Goal: Information Seeking & Learning: Learn about a topic

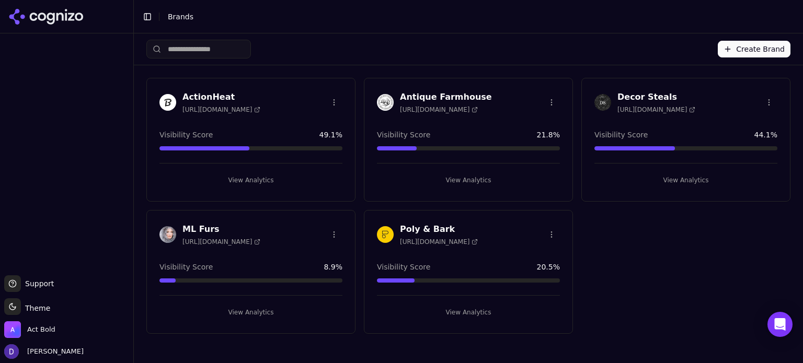
click at [435, 89] on div "Antique Farmhouse [URL][DOMAIN_NAME] Visibility Score 21.8 % View Analytics" at bounding box center [468, 140] width 209 height 124
click at [436, 94] on h3 "Antique Farmhouse" at bounding box center [446, 97] width 92 height 13
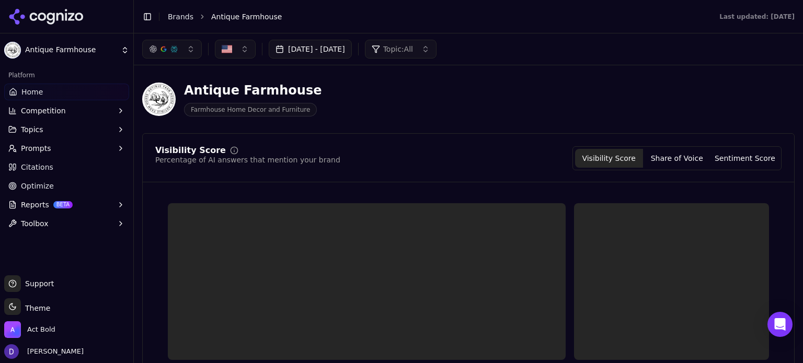
click at [343, 54] on button "[DATE] - [DATE]" at bounding box center [310, 49] width 83 height 19
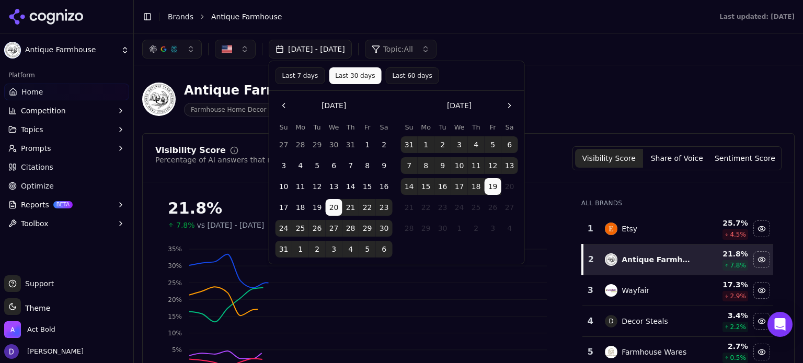
click at [302, 67] on div "Last 7 days Last 30 days Last 60 days" at bounding box center [396, 76] width 255 height 30
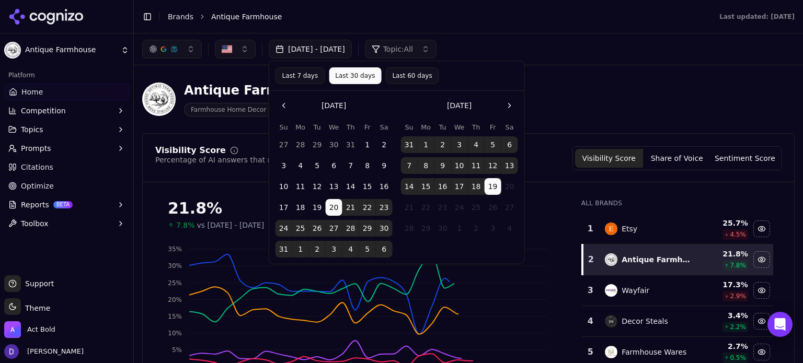
click at [300, 77] on button "Last 7 days" at bounding box center [300, 75] width 50 height 17
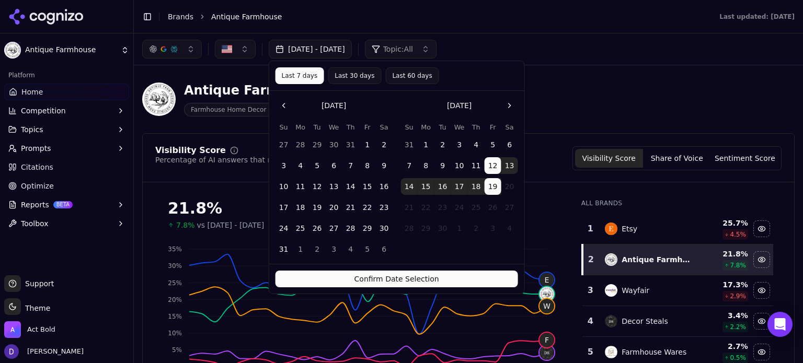
click at [377, 274] on button "Confirm Date Selection" at bounding box center [396, 279] width 242 height 17
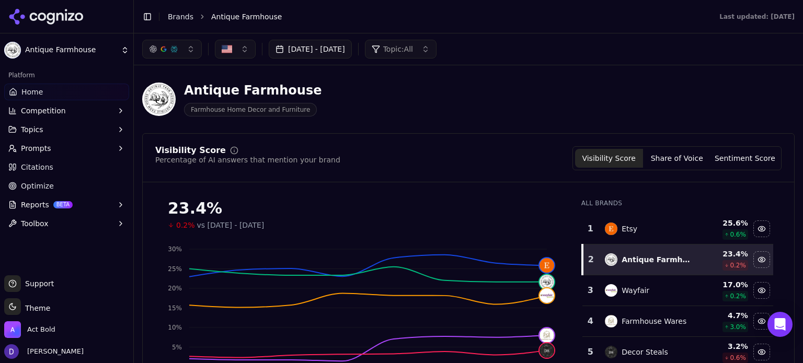
click at [246, 15] on span "Antique Farmhouse" at bounding box center [246, 16] width 71 height 10
click at [156, 23] on div "Toggle Sidebar Brands Antique Farmhouse" at bounding box center [420, 16] width 573 height 15
click at [190, 15] on ol "Brands Antique Farmhouse" at bounding box center [433, 16] width 530 height 10
click at [179, 20] on link "Brands" at bounding box center [181, 17] width 26 height 8
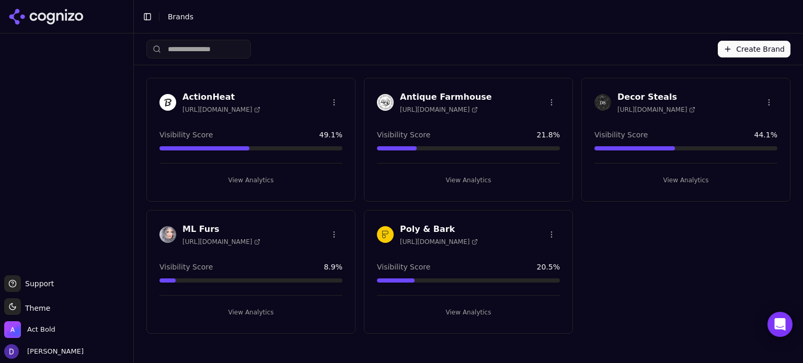
click at [635, 100] on h3 "Decor Steals" at bounding box center [656, 97] width 78 height 13
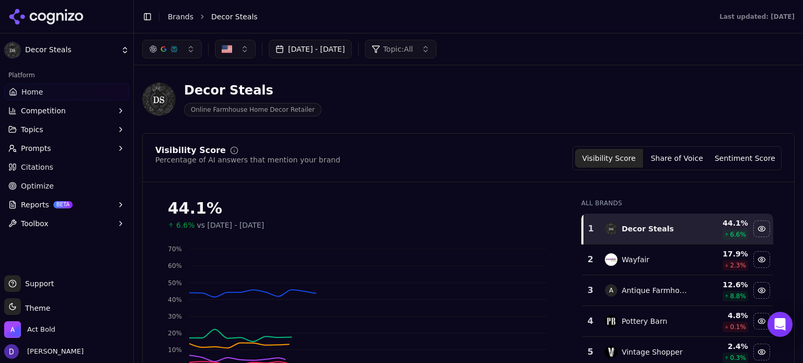
click at [305, 53] on button "[DATE] - [DATE]" at bounding box center [310, 49] width 83 height 19
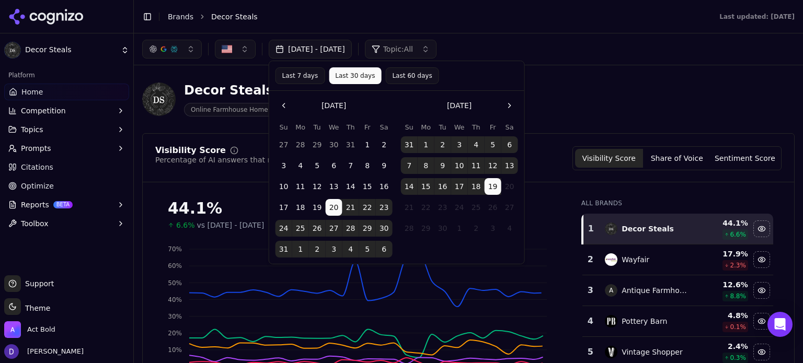
click at [310, 75] on button "Last 7 days" at bounding box center [300, 75] width 50 height 17
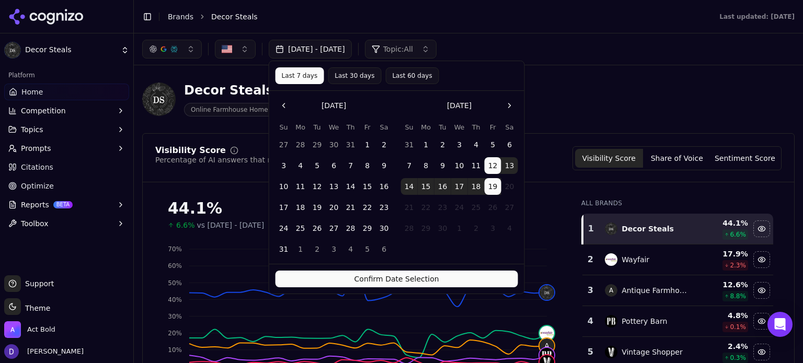
click at [367, 282] on button "Confirm Date Selection" at bounding box center [396, 279] width 242 height 17
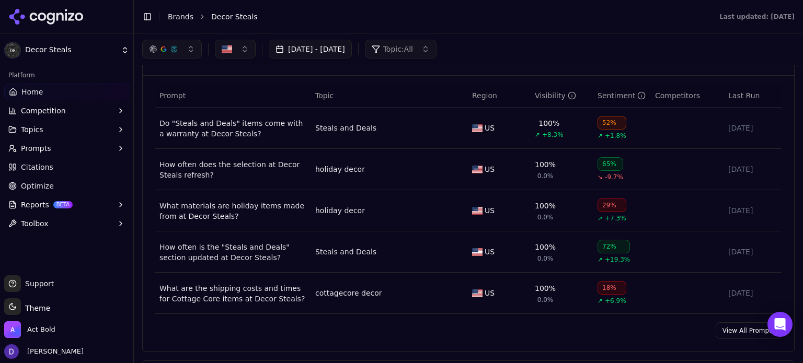
scroll to position [418, 0]
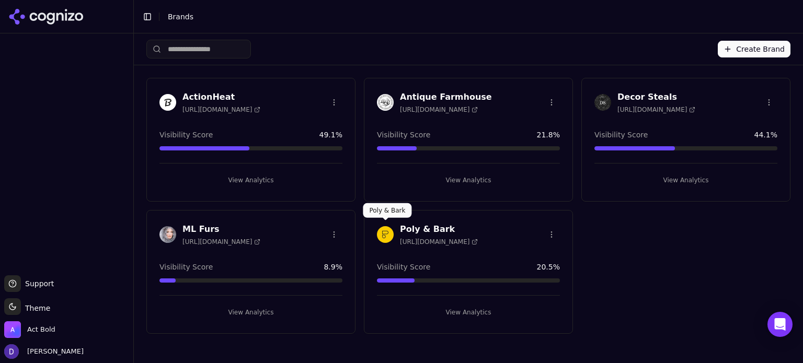
click at [408, 227] on h3 "Poly & Bark" at bounding box center [439, 229] width 78 height 13
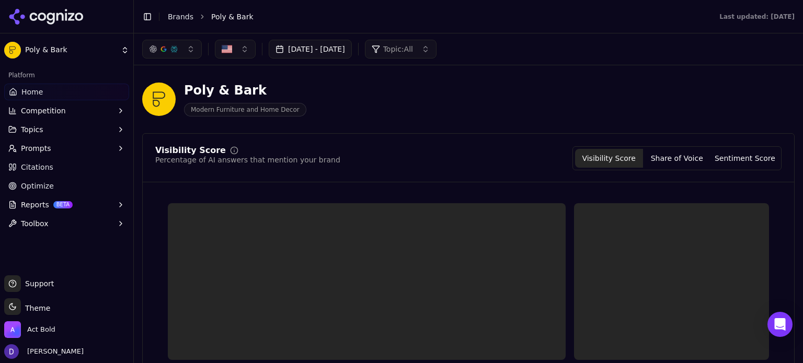
click at [40, 190] on span "Optimize" at bounding box center [37, 186] width 33 height 10
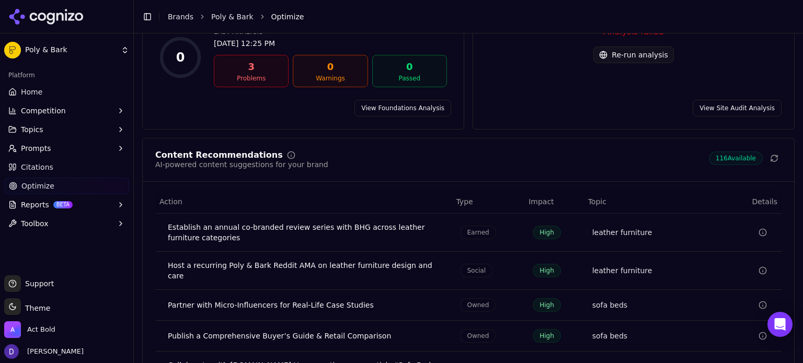
scroll to position [192, 0]
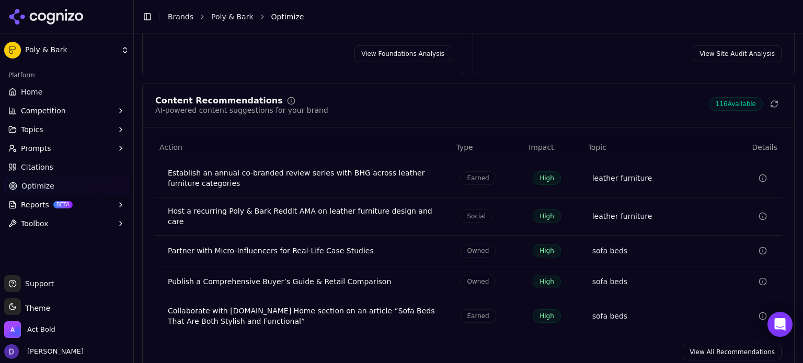
click at [720, 344] on link "View All Recommendations" at bounding box center [731, 352] width 99 height 17
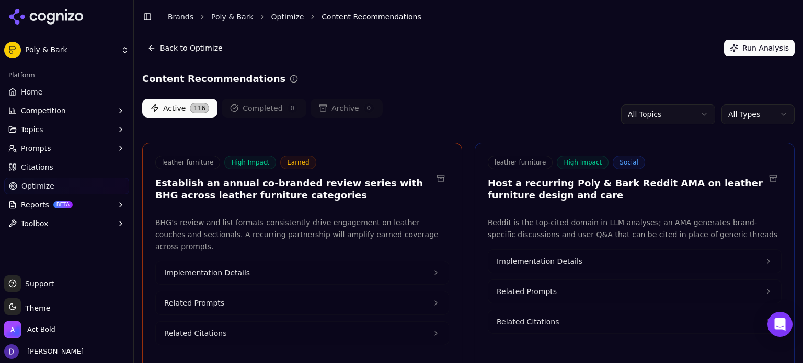
click at [745, 113] on html "Poly & Bark Platform Home Competition Topics Prompts Citations Optimize Reports…" at bounding box center [401, 181] width 803 height 363
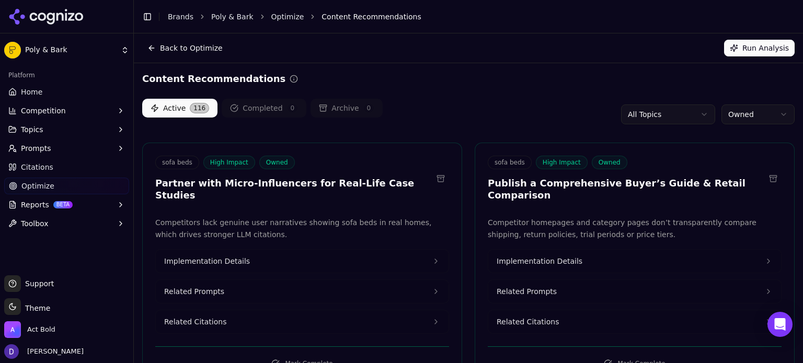
click at [768, 49] on button "Run Analysis" at bounding box center [759, 48] width 71 height 17
click at [35, 98] on link "Home" at bounding box center [66, 92] width 125 height 17
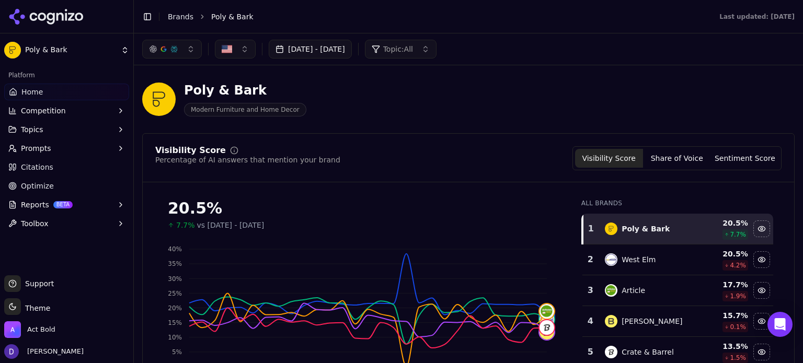
click at [308, 49] on button "[DATE] - [DATE]" at bounding box center [310, 49] width 83 height 19
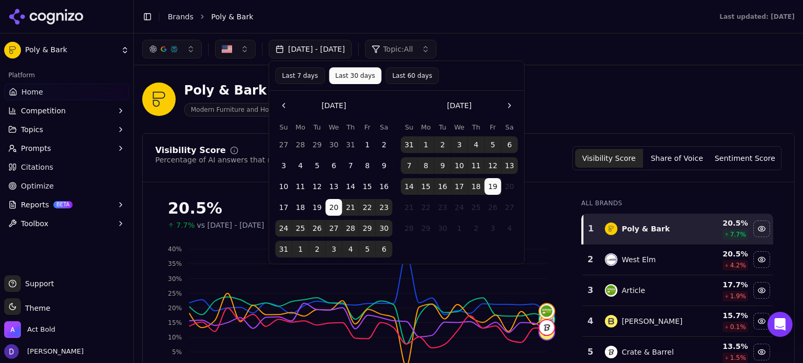
click at [305, 77] on button "Last 7 days" at bounding box center [300, 75] width 50 height 17
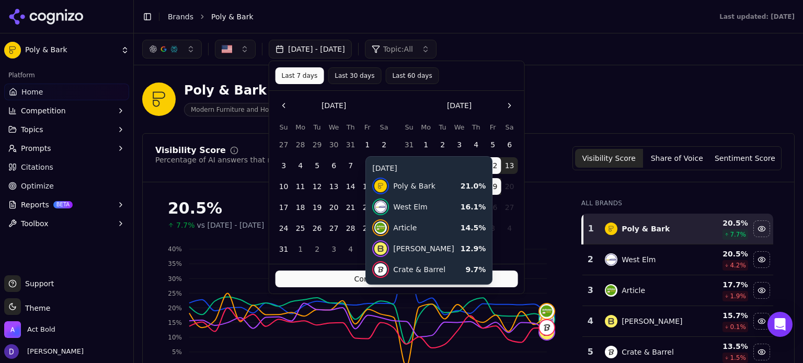
click at [363, 286] on button "Confirm Date Selection" at bounding box center [396, 279] width 242 height 17
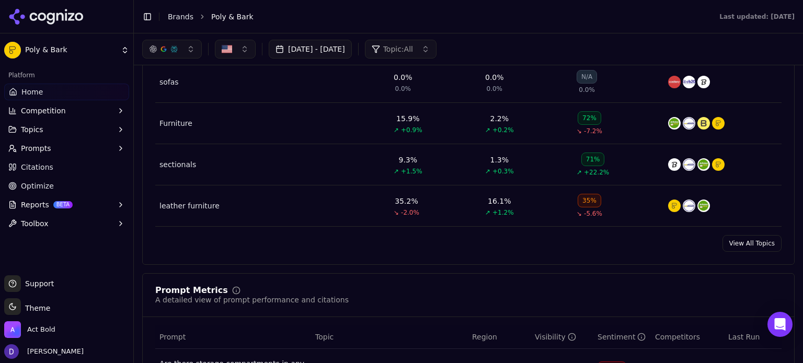
scroll to position [488, 0]
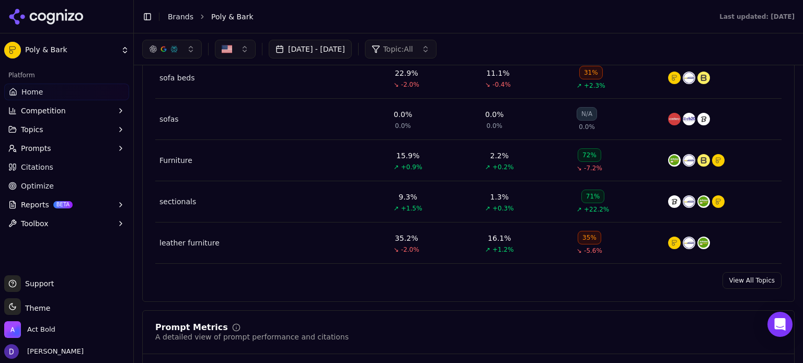
click at [81, 94] on link "Home" at bounding box center [66, 92] width 125 height 17
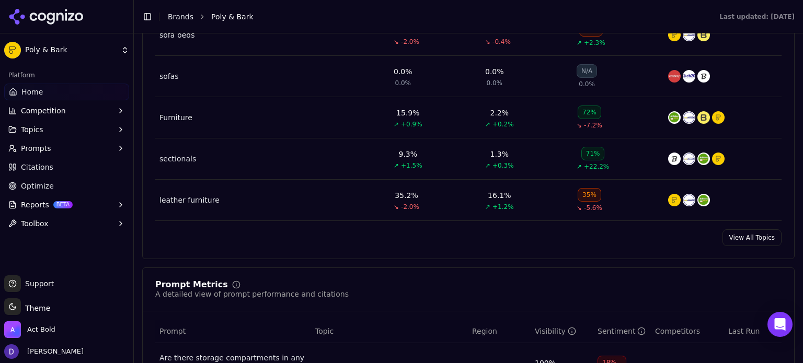
scroll to position [557, 0]
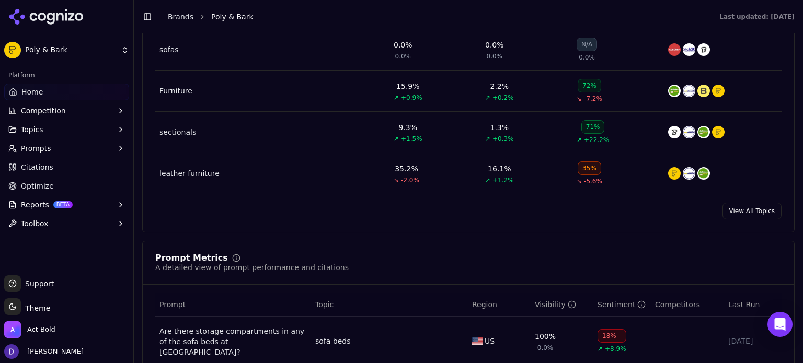
click at [742, 215] on link "View All Topics" at bounding box center [751, 211] width 59 height 17
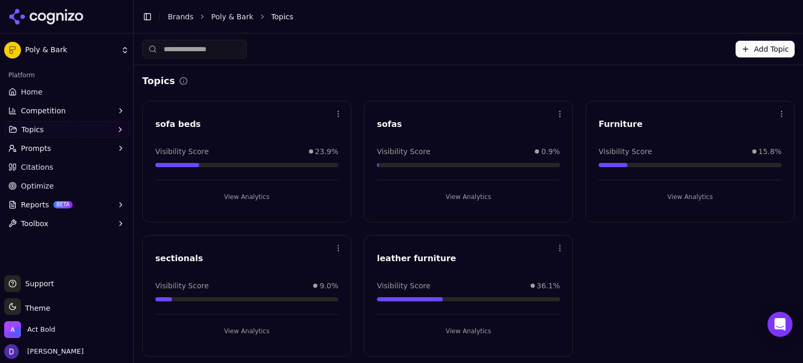
click at [230, 321] on div "View Analytics" at bounding box center [246, 327] width 183 height 26
click at [234, 327] on button "View Analytics" at bounding box center [246, 331] width 183 height 17
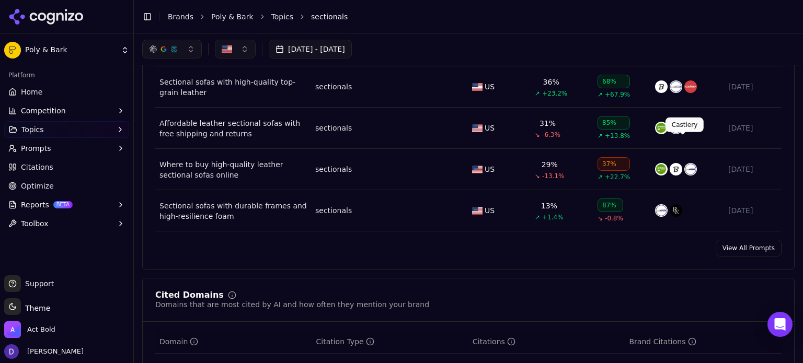
scroll to position [418, 0]
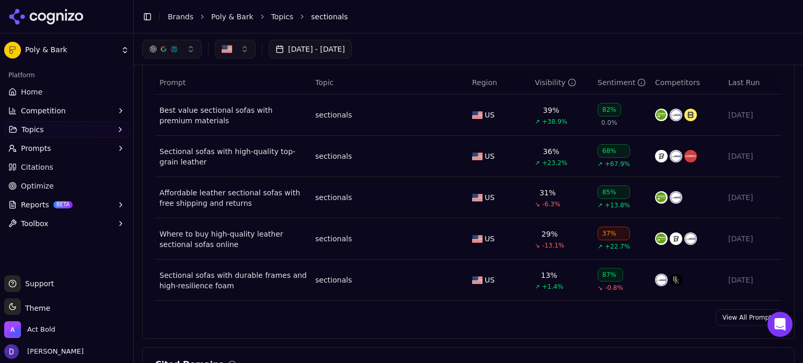
click at [746, 320] on link "View All Prompts" at bounding box center [748, 317] width 66 height 17
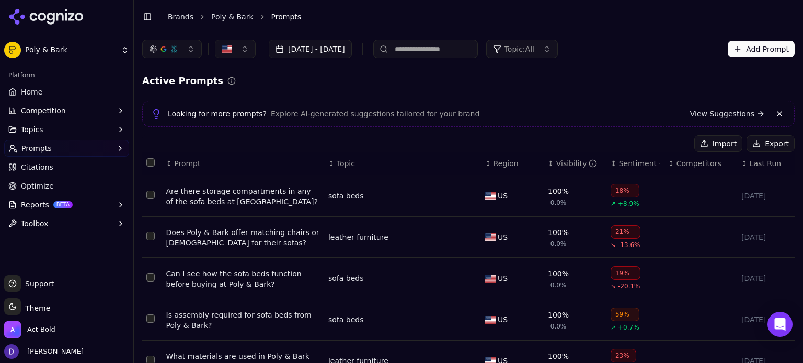
click at [759, 146] on button "Export" at bounding box center [770, 143] width 48 height 17
click at [56, 125] on button "Topics" at bounding box center [66, 129] width 125 height 17
